Goal: Information Seeking & Learning: Learn about a topic

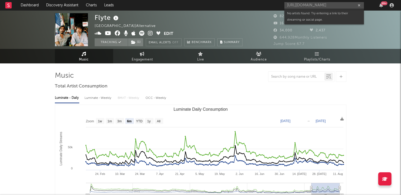
select select "6m"
click at [311, 5] on input "https://www.tiktok.com/music/I'll-Be-There-7496501763798272017?enter_from=h5_t" at bounding box center [323, 5] width 79 height 7
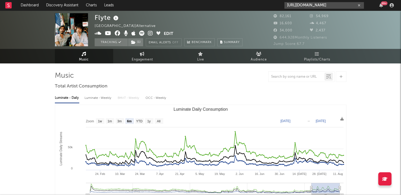
click at [358, 6] on icon "button" at bounding box center [358, 5] width 3 height 3
click at [339, 6] on input "text" at bounding box center [323, 5] width 79 height 7
click at [309, 5] on input "moll egan" at bounding box center [323, 5] width 79 height 7
type input "molly egan"
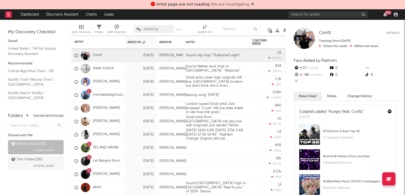
click at [253, 4] on icon at bounding box center [252, 4] width 3 height 4
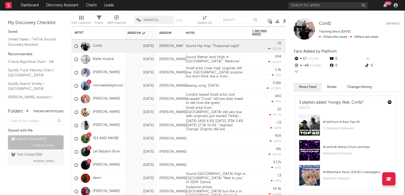
click at [284, 21] on icon at bounding box center [285, 21] width 4 height 4
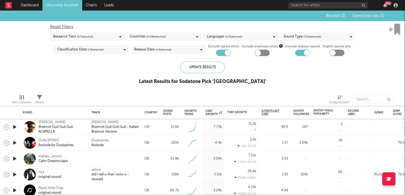
click at [15, 127] on icon "button" at bounding box center [15, 127] width 6 height 7
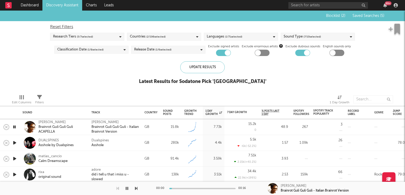
click at [15, 127] on icon "button" at bounding box center [14, 127] width 5 height 7
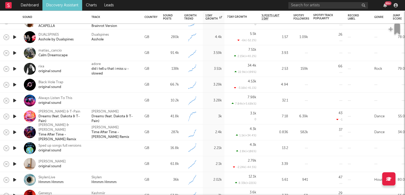
click at [14, 133] on icon "button" at bounding box center [15, 132] width 6 height 7
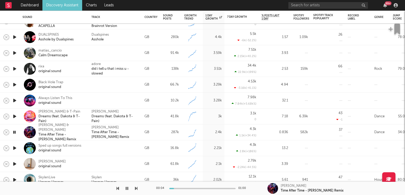
click at [17, 135] on icon "button" at bounding box center [14, 132] width 5 height 7
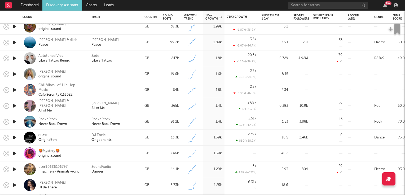
click at [19, 107] on div at bounding box center [14, 106] width 11 height 16
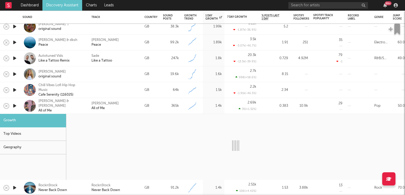
click at [15, 107] on icon "button" at bounding box center [15, 106] width 6 height 7
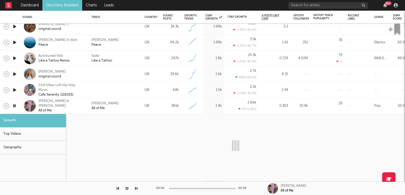
select select "6m"
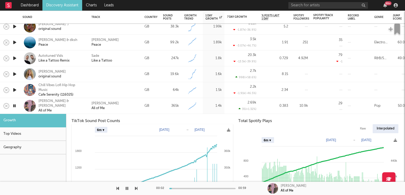
click at [15, 107] on icon "button" at bounding box center [14, 106] width 5 height 7
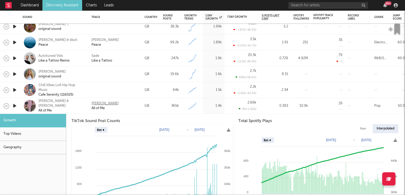
click at [95, 106] on div "Toby Gad" at bounding box center [104, 103] width 27 height 5
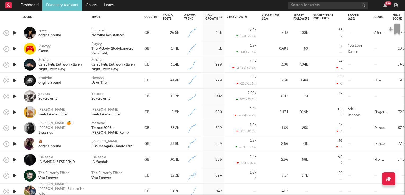
click at [15, 97] on icon "button" at bounding box center [15, 96] width 6 height 7
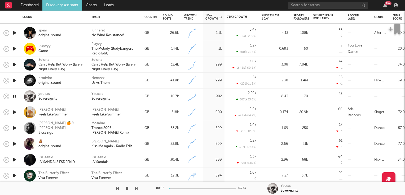
click at [15, 97] on icon "button" at bounding box center [14, 96] width 5 height 7
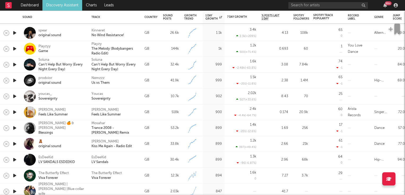
click at [14, 145] on icon "button" at bounding box center [15, 144] width 6 height 7
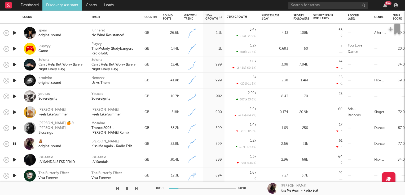
click at [14, 145] on icon "button" at bounding box center [14, 144] width 5 height 7
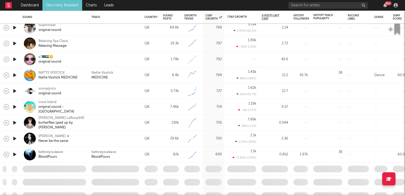
click at [15, 139] on icon "button" at bounding box center [15, 139] width 6 height 7
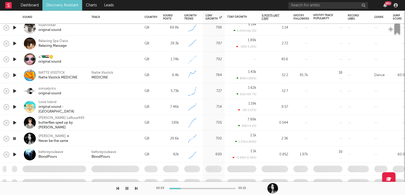
click at [15, 139] on icon "button" at bounding box center [14, 139] width 5 height 7
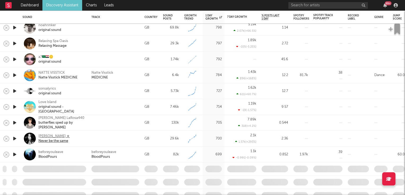
click at [47, 137] on div "Megan ★" at bounding box center [53, 136] width 31 height 5
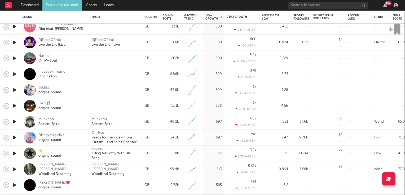
click at [14, 122] on icon "button" at bounding box center [15, 122] width 6 height 7
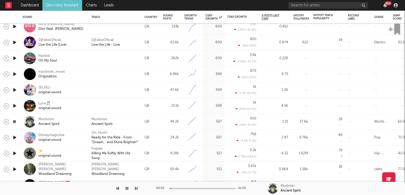
click at [14, 122] on icon "button" at bounding box center [14, 122] width 5 height 7
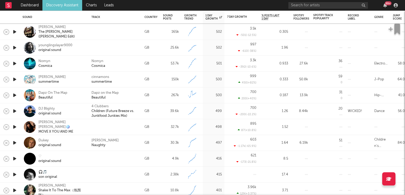
click at [14, 128] on icon "button" at bounding box center [15, 127] width 6 height 7
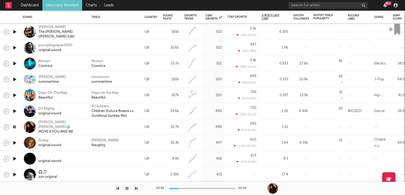
click at [14, 128] on icon "button" at bounding box center [14, 127] width 5 height 7
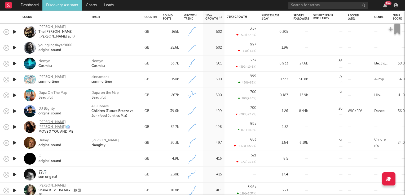
click at [49, 125] on div "Moll Egan🪩" at bounding box center [61, 125] width 46 height 10
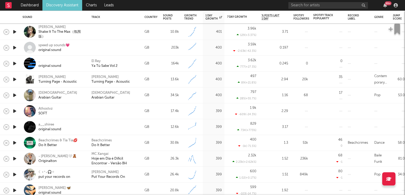
click at [13, 110] on icon "button" at bounding box center [15, 111] width 6 height 7
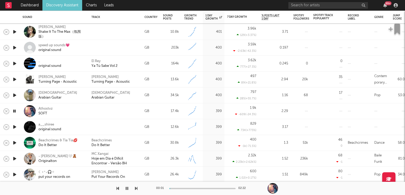
click at [13, 110] on icon "button" at bounding box center [14, 111] width 5 height 7
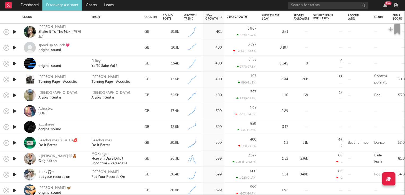
click at [15, 144] on icon "button" at bounding box center [15, 143] width 6 height 7
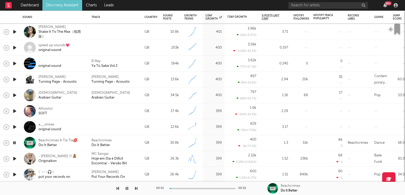
click at [15, 144] on icon "button" at bounding box center [14, 143] width 5 height 7
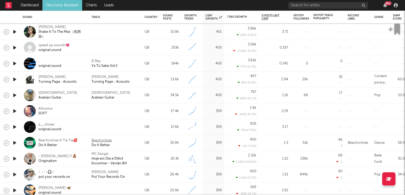
click at [103, 140] on div "Beachcrimes" at bounding box center [101, 140] width 20 height 5
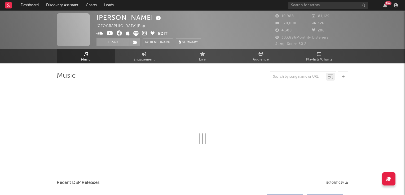
select select "6m"
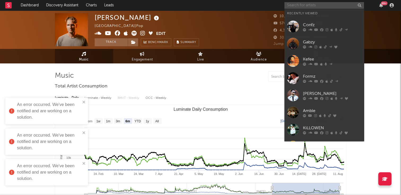
click at [300, 6] on input "text" at bounding box center [323, 5] width 79 height 7
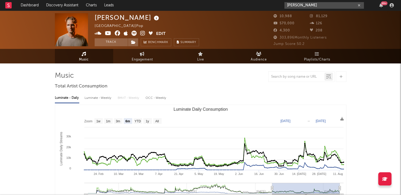
type input "molly"
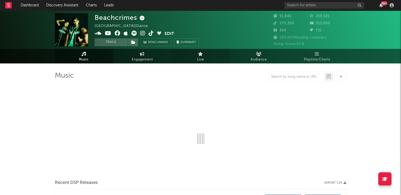
select select "6m"
